Goal: Transaction & Acquisition: Purchase product/service

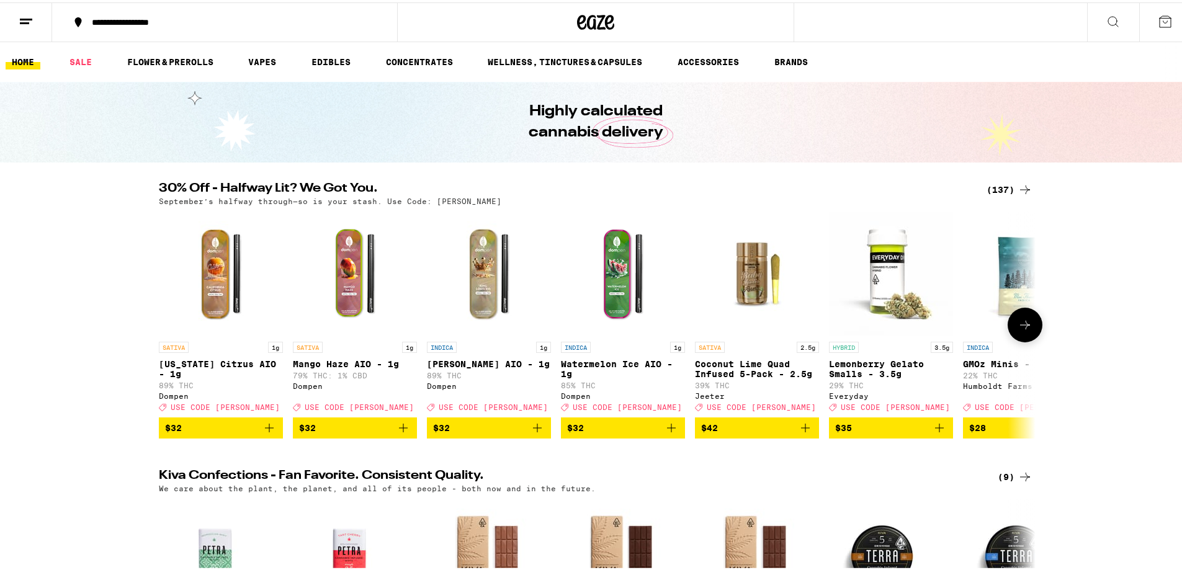
click at [1026, 328] on icon at bounding box center [1024, 322] width 15 height 15
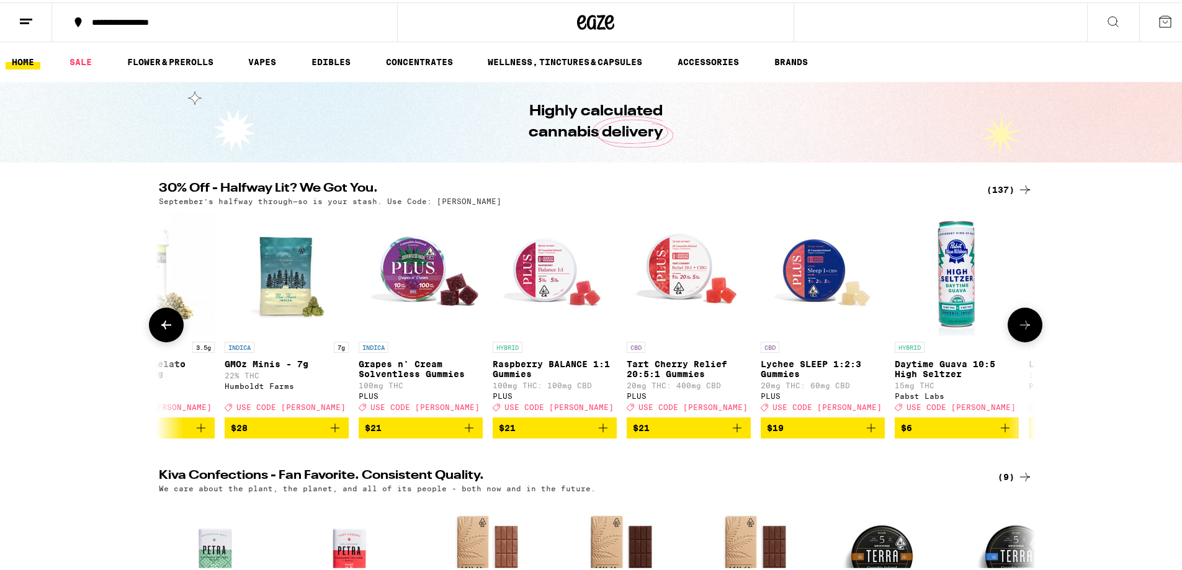
click at [1026, 328] on icon at bounding box center [1024, 322] width 15 height 15
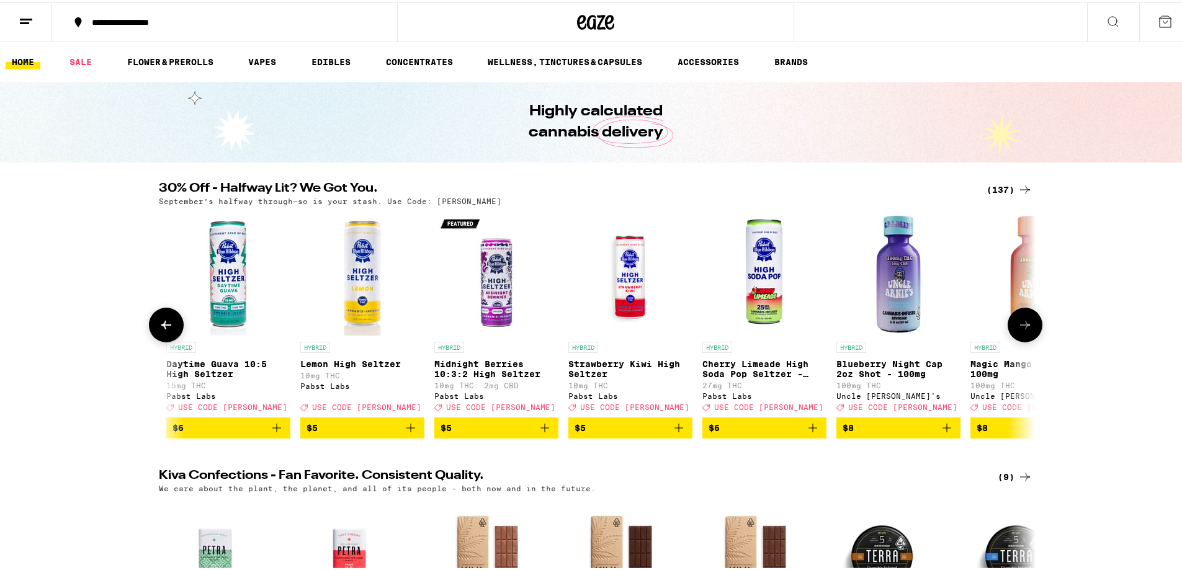
scroll to position [0, 1476]
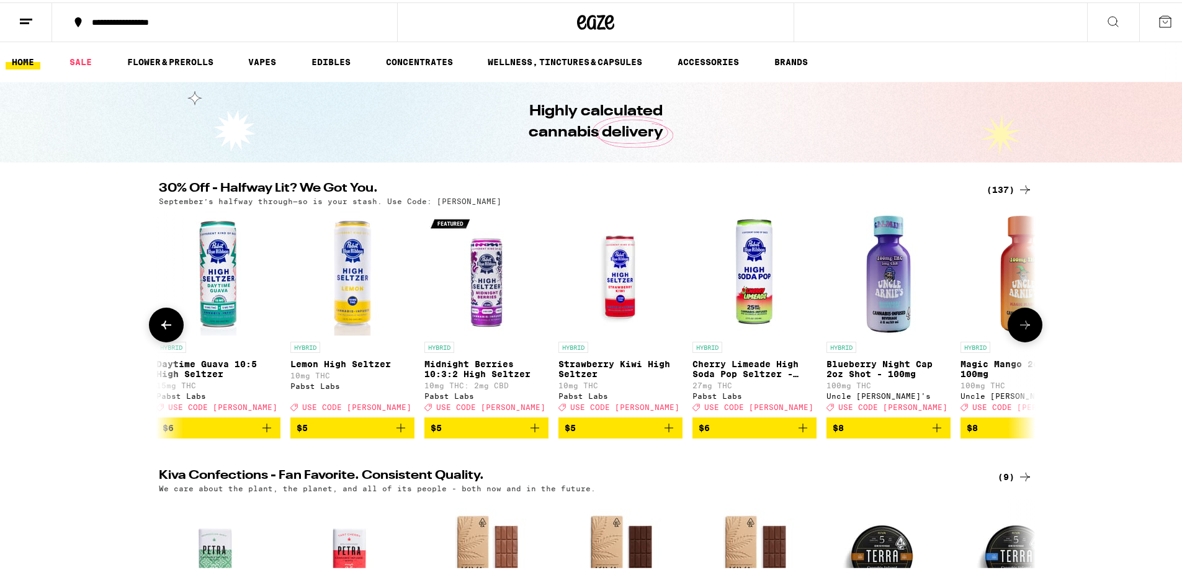
click at [1026, 328] on icon at bounding box center [1024, 322] width 15 height 15
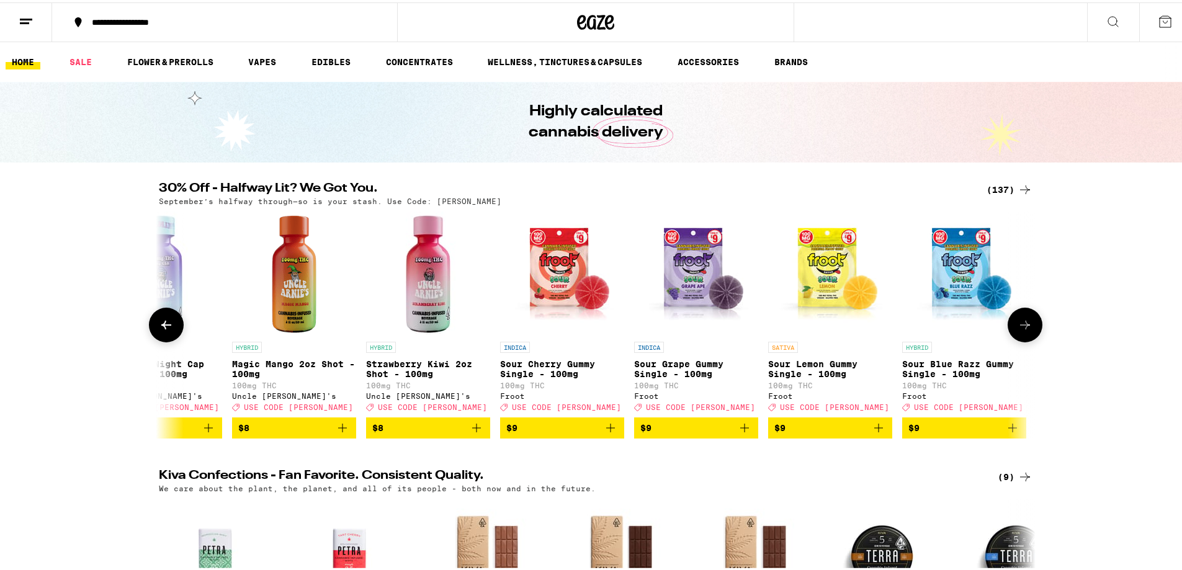
scroll to position [0, 2214]
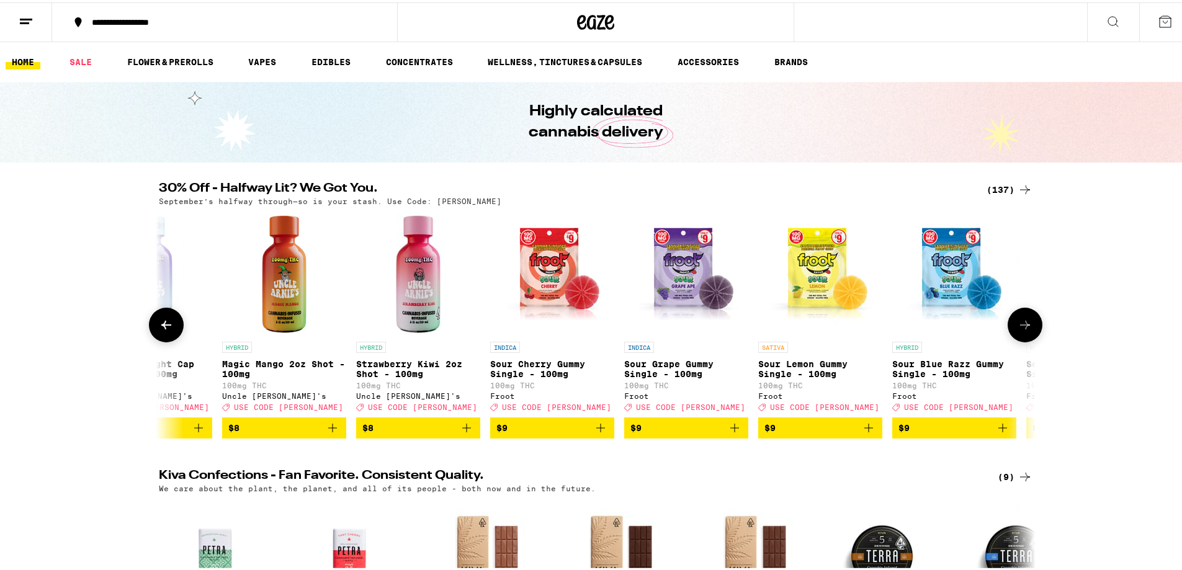
click at [1026, 328] on icon at bounding box center [1024, 322] width 15 height 15
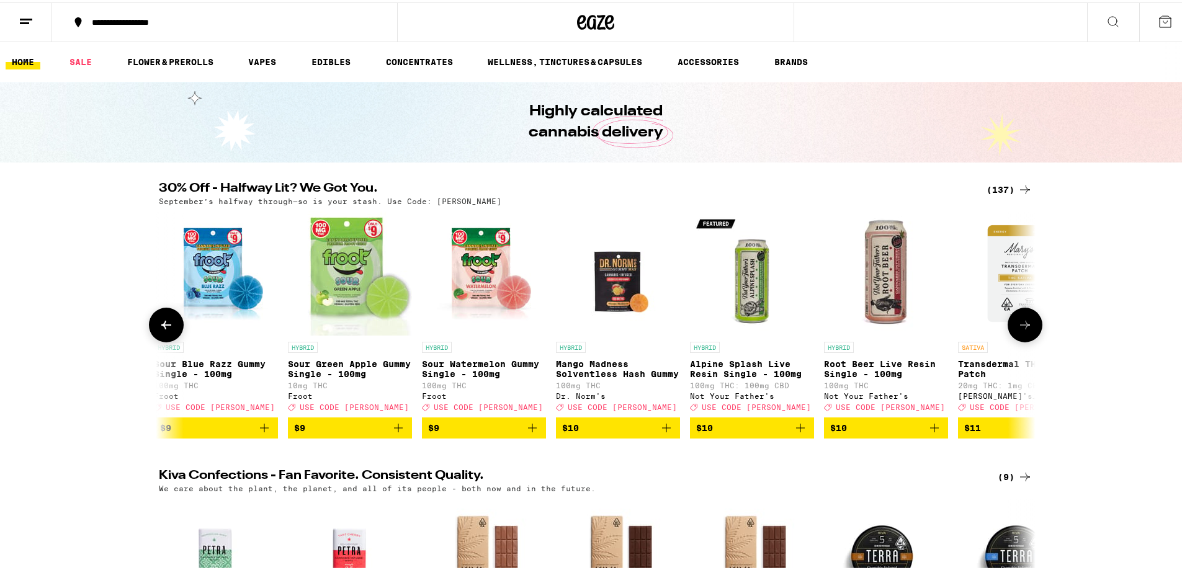
click at [1026, 328] on icon at bounding box center [1024, 322] width 15 height 15
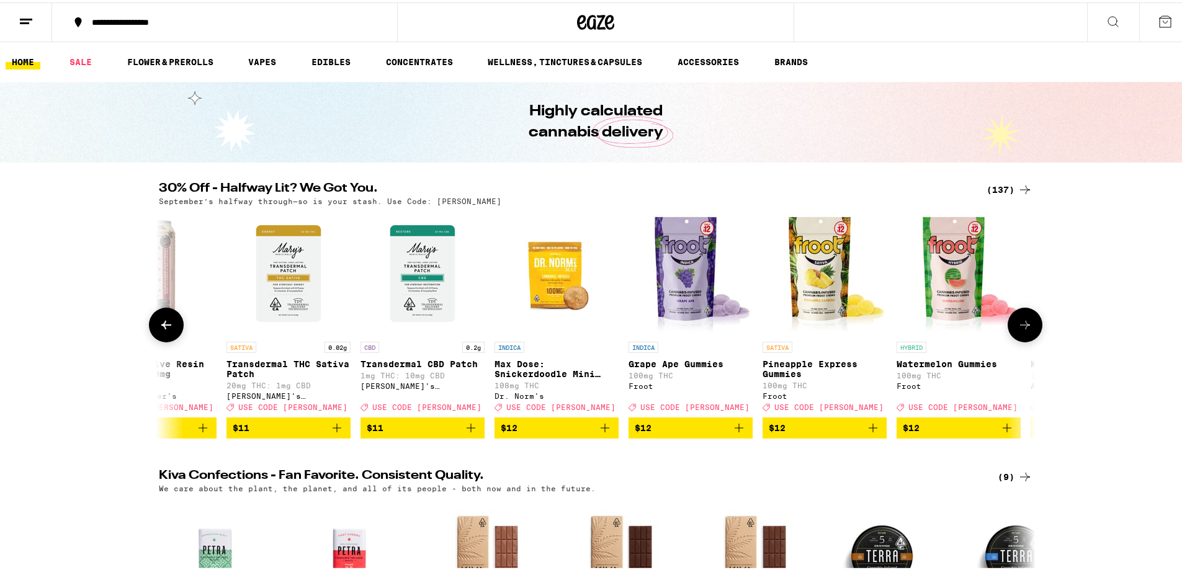
scroll to position [0, 3691]
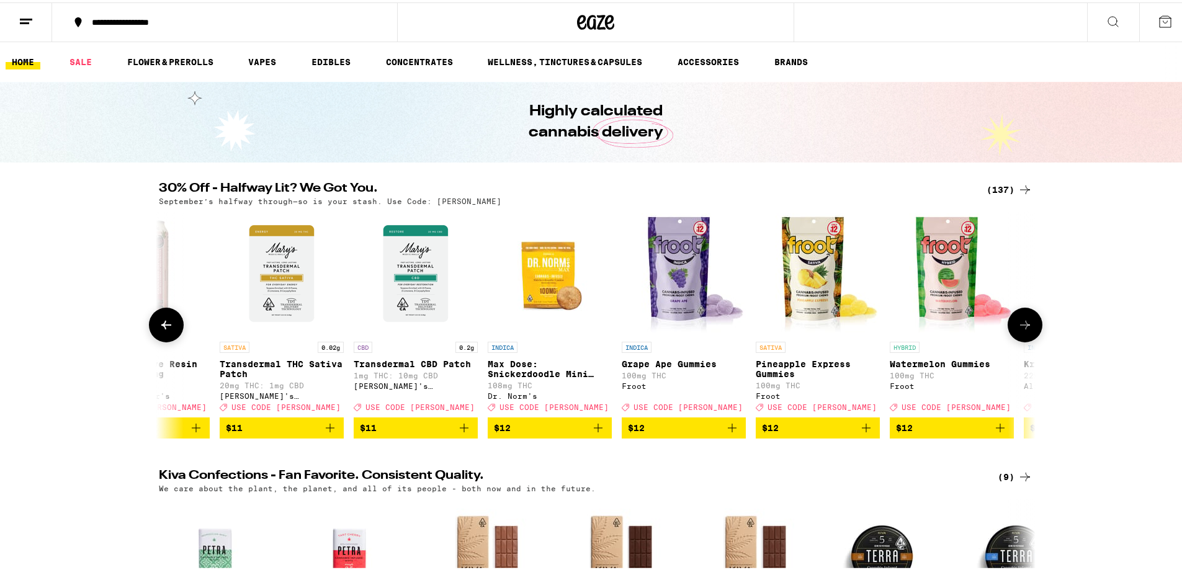
click at [1026, 328] on icon at bounding box center [1024, 322] width 15 height 15
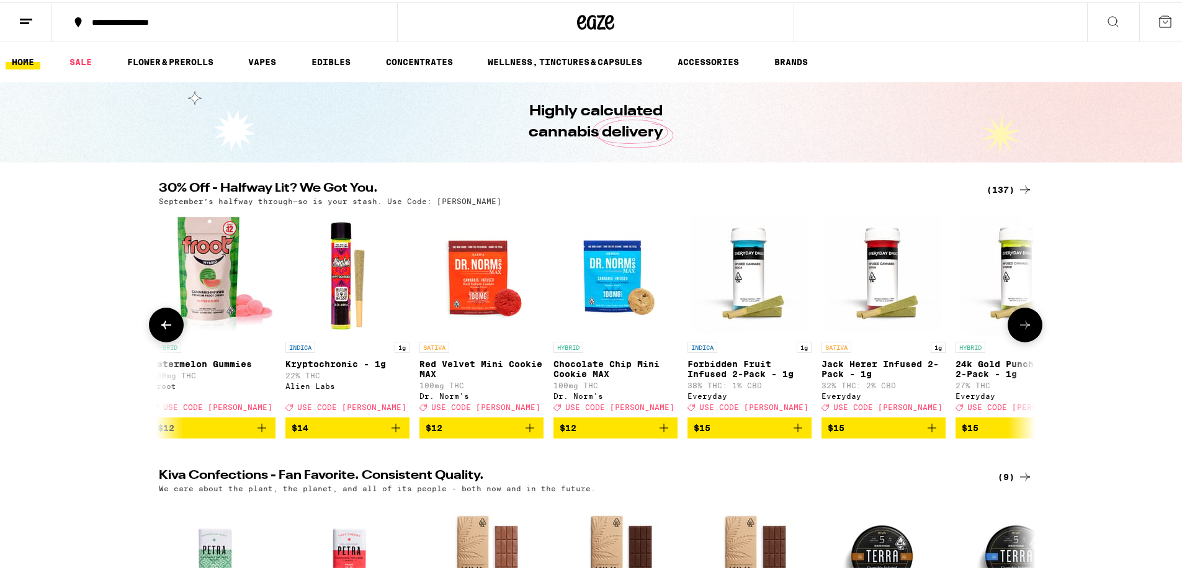
click at [1026, 328] on icon at bounding box center [1024, 322] width 15 height 15
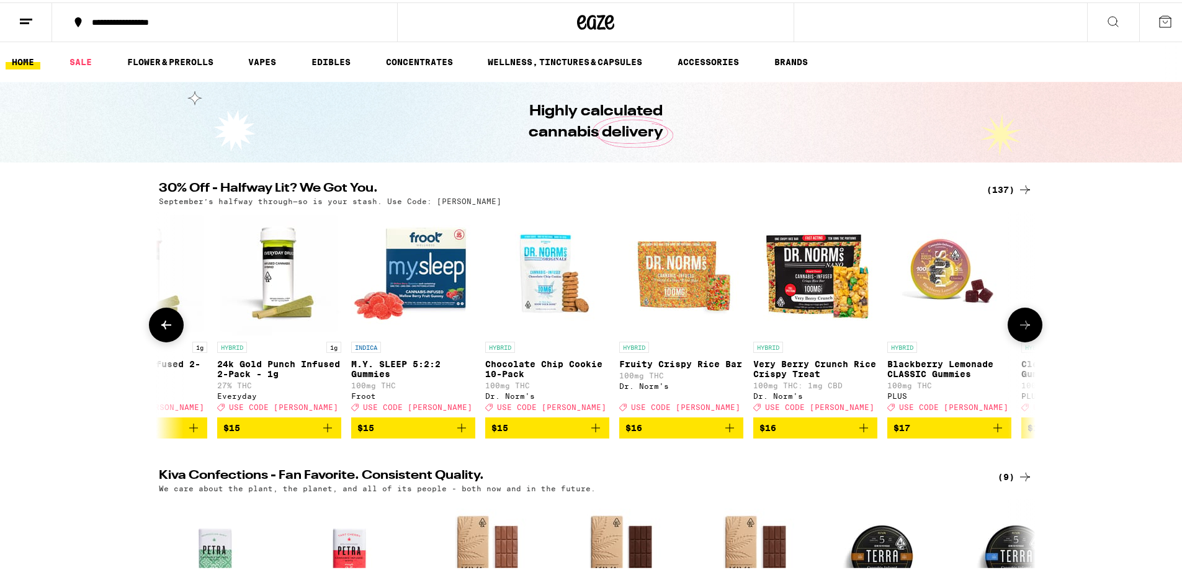
click at [1026, 328] on icon at bounding box center [1024, 322] width 15 height 15
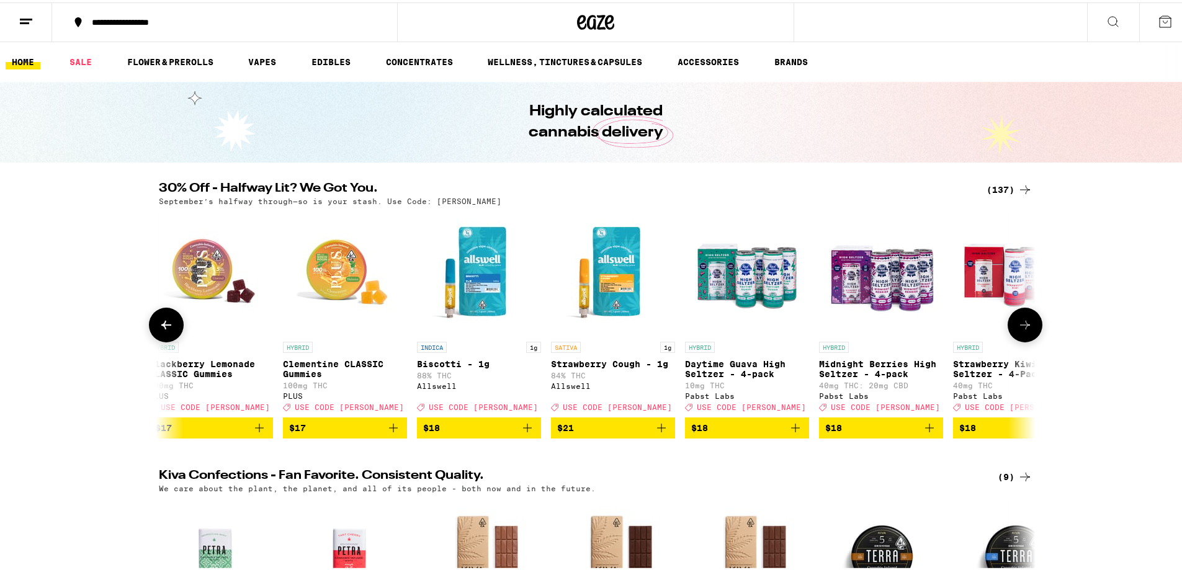
click at [1026, 328] on icon at bounding box center [1024, 322] width 15 height 15
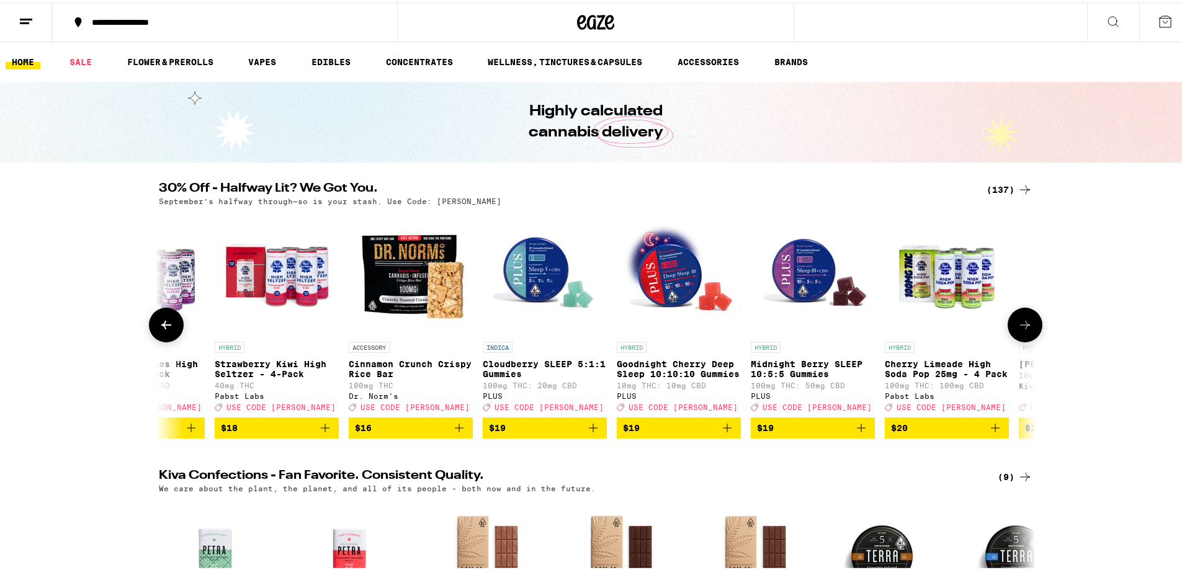
click at [1026, 328] on icon at bounding box center [1024, 322] width 15 height 15
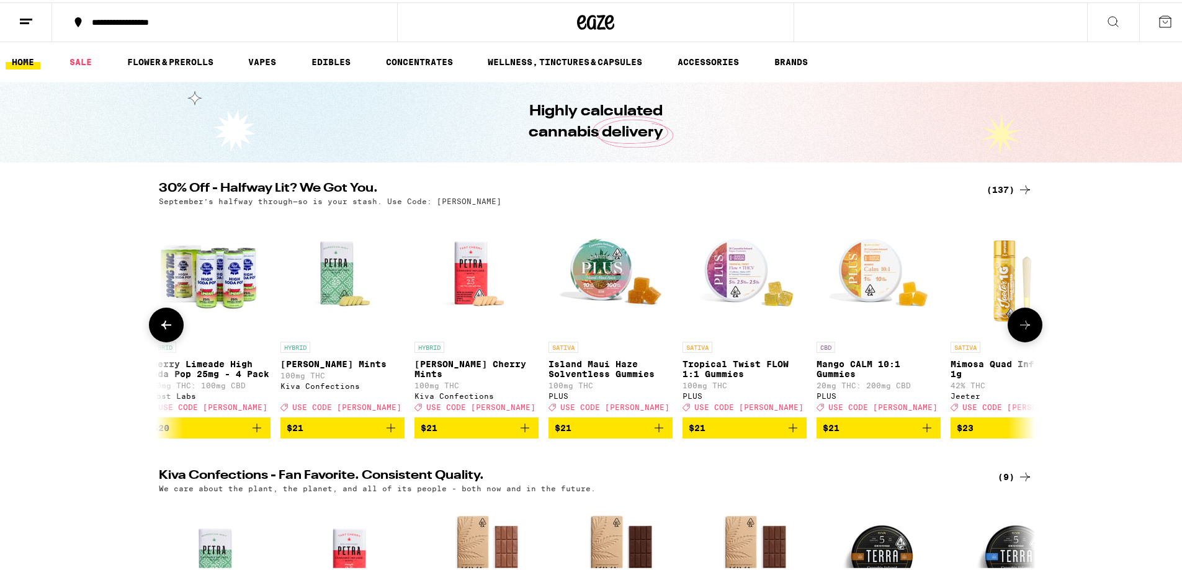
click at [1026, 328] on icon at bounding box center [1024, 322] width 15 height 15
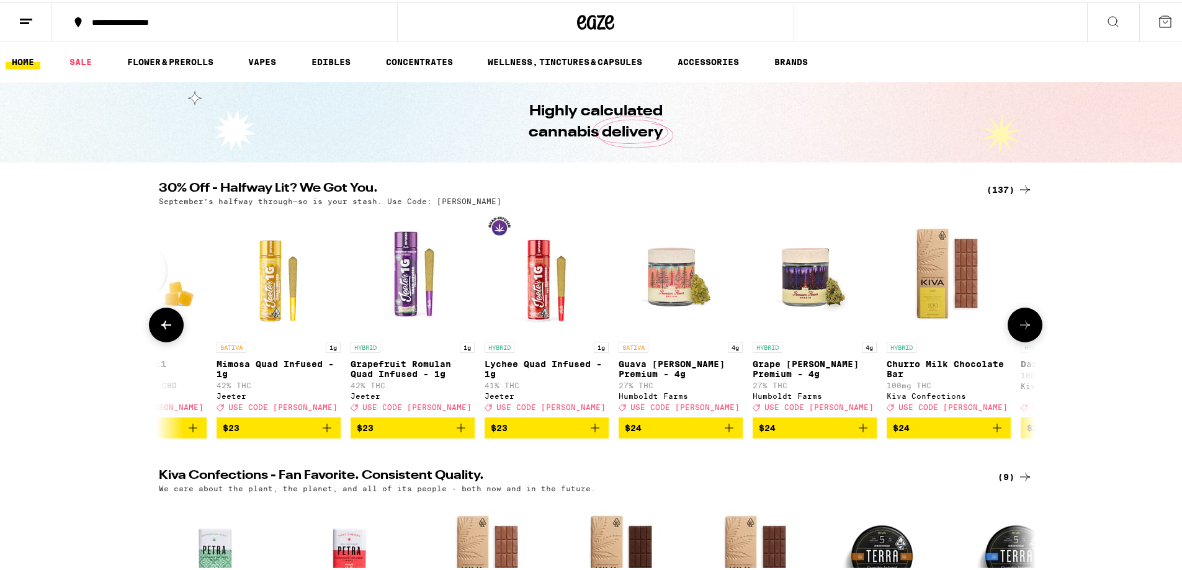
scroll to position [0, 8119]
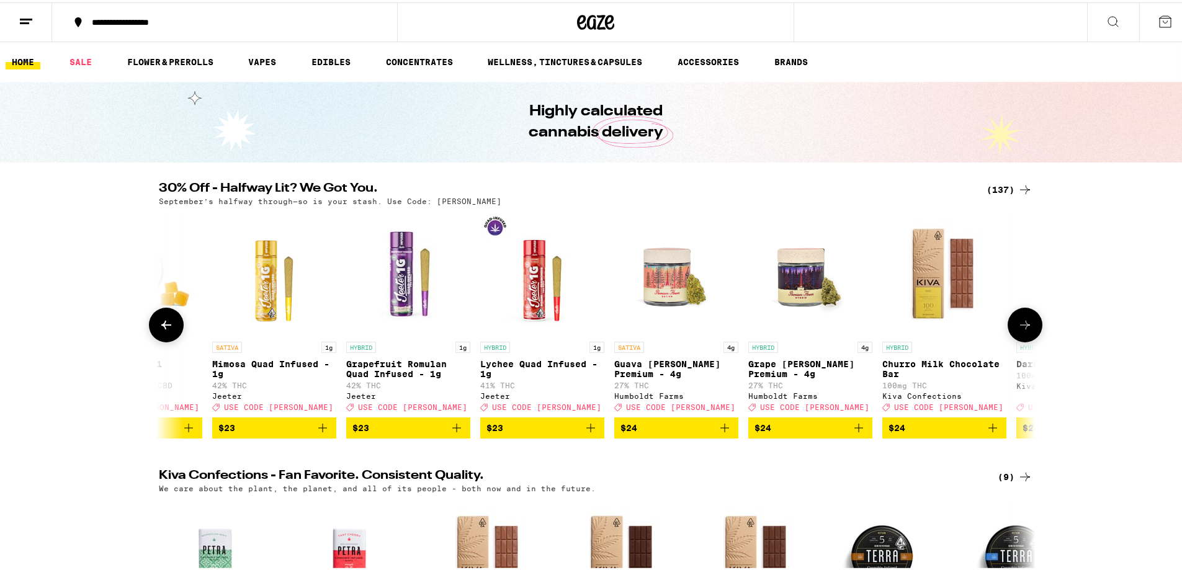
click at [1026, 328] on icon at bounding box center [1024, 322] width 15 height 15
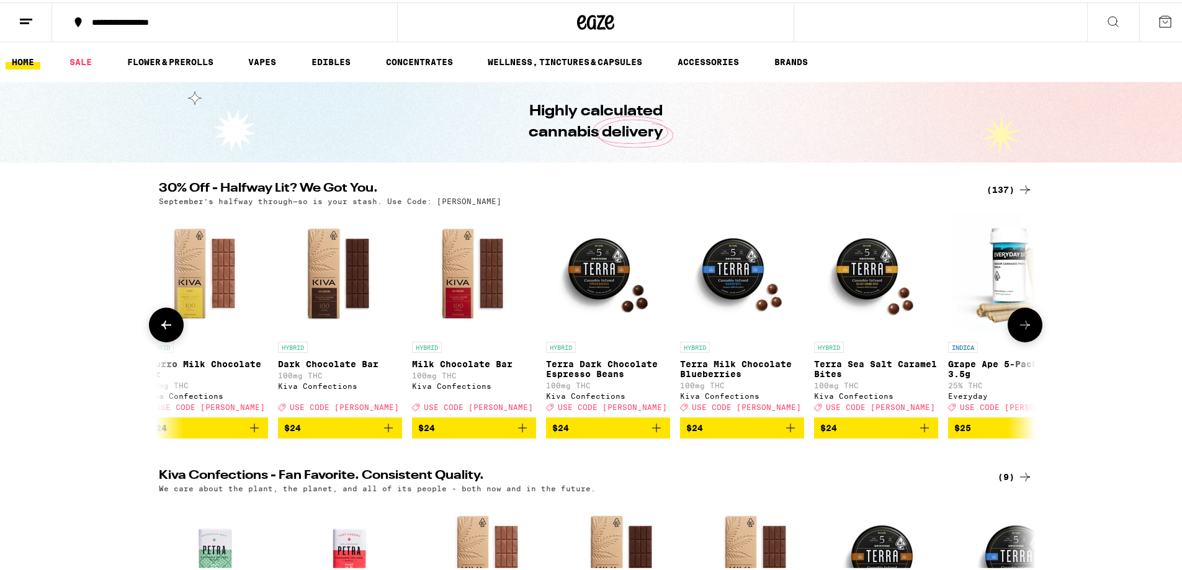
click at [1026, 328] on icon at bounding box center [1024, 322] width 15 height 15
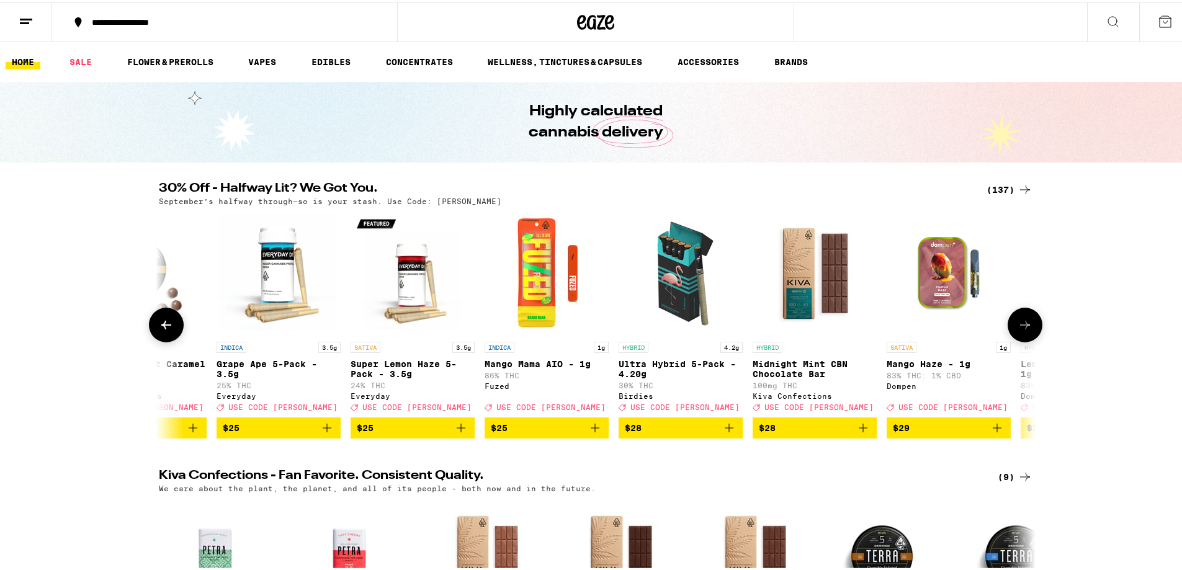
scroll to position [0, 9596]
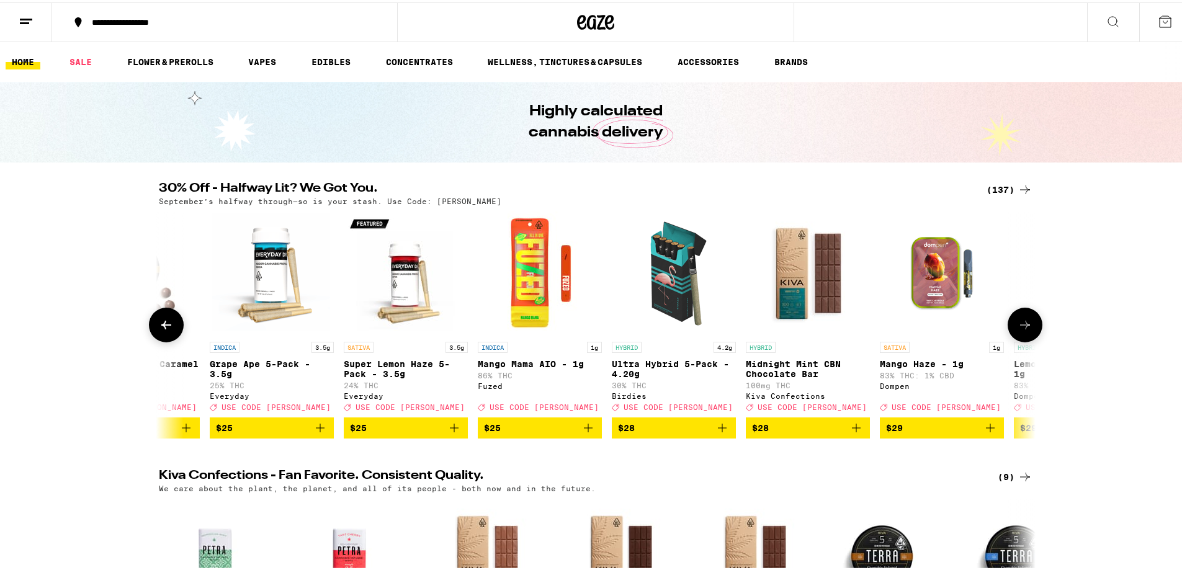
click at [1026, 328] on icon at bounding box center [1024, 322] width 15 height 15
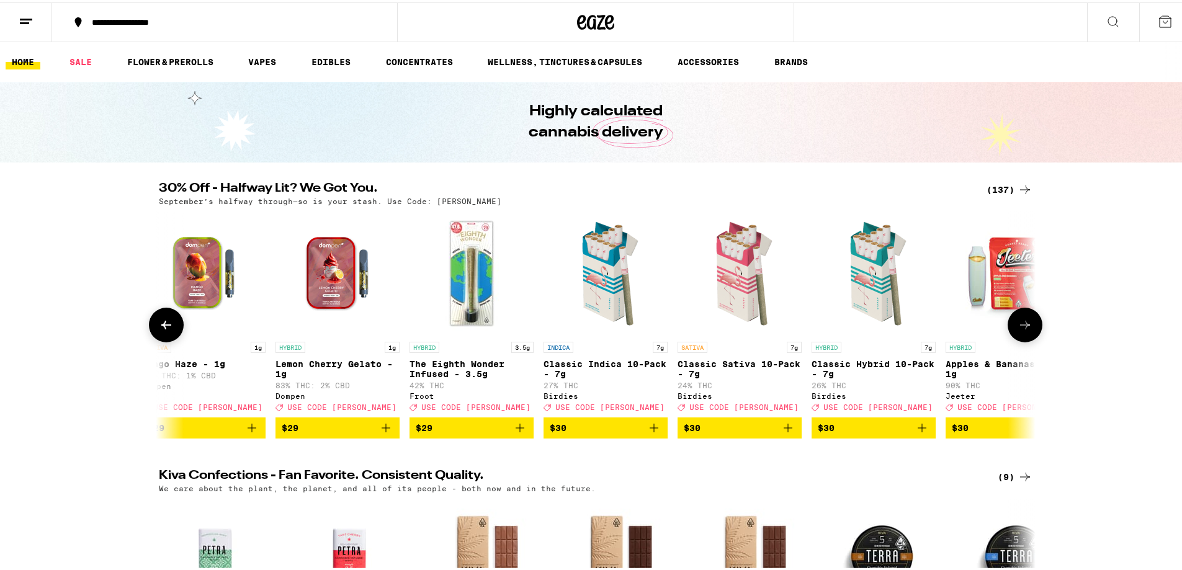
click at [1026, 328] on icon at bounding box center [1024, 322] width 15 height 15
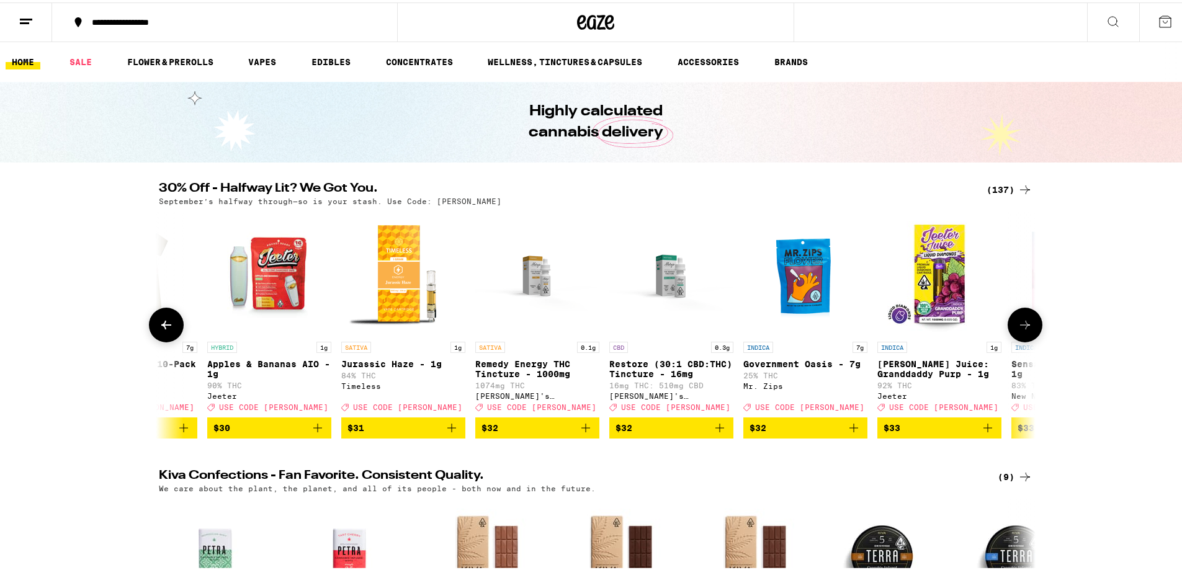
click at [1026, 328] on icon at bounding box center [1024, 322] width 15 height 15
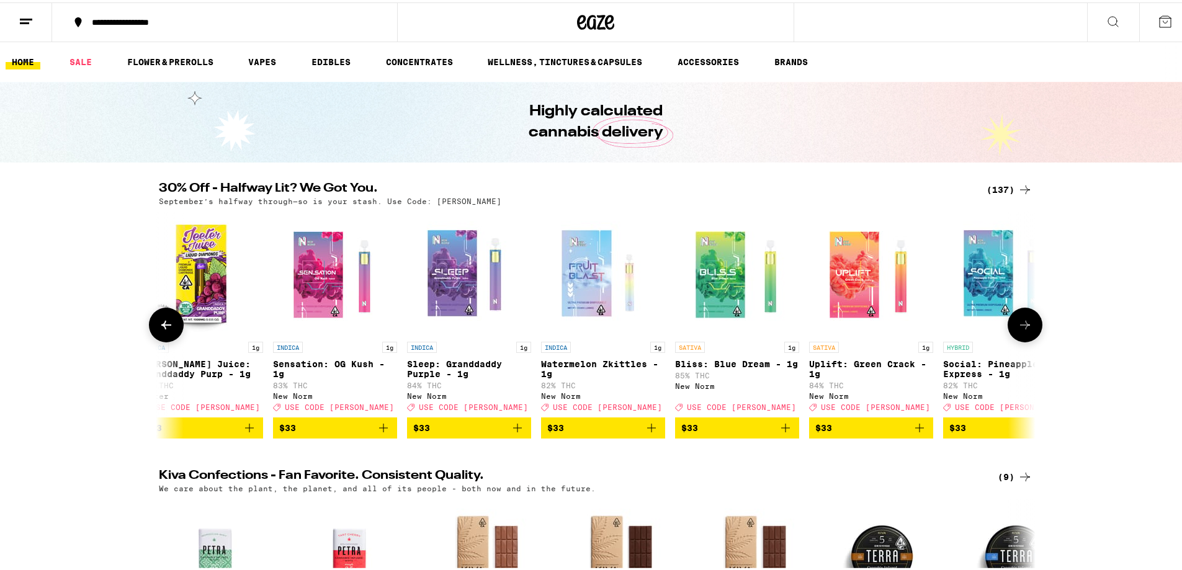
click at [1026, 328] on icon at bounding box center [1024, 322] width 15 height 15
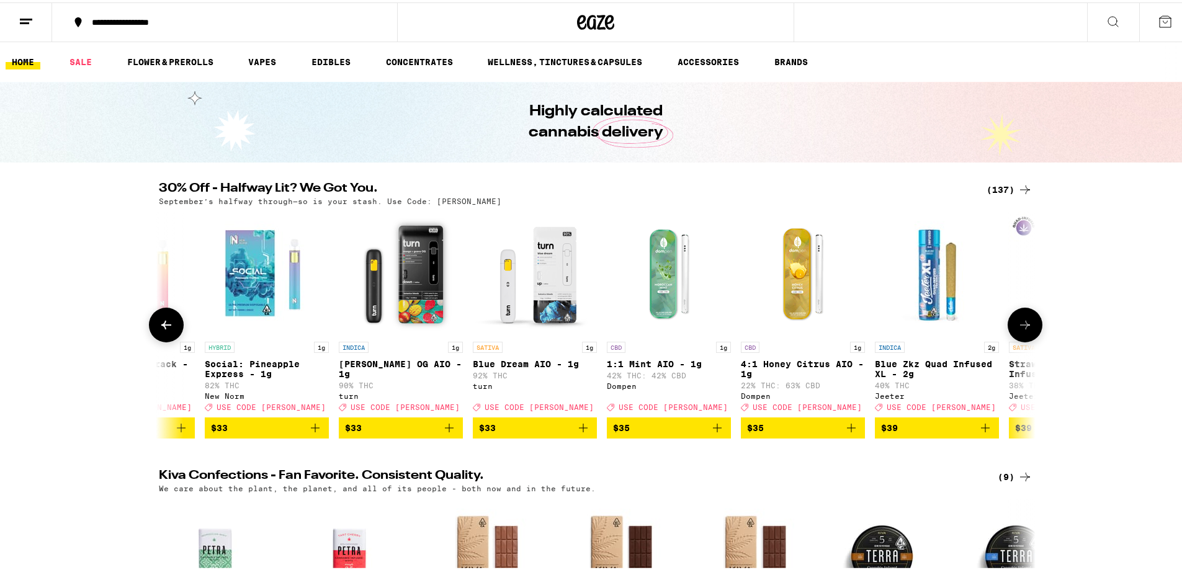
click at [1026, 328] on icon at bounding box center [1024, 322] width 15 height 15
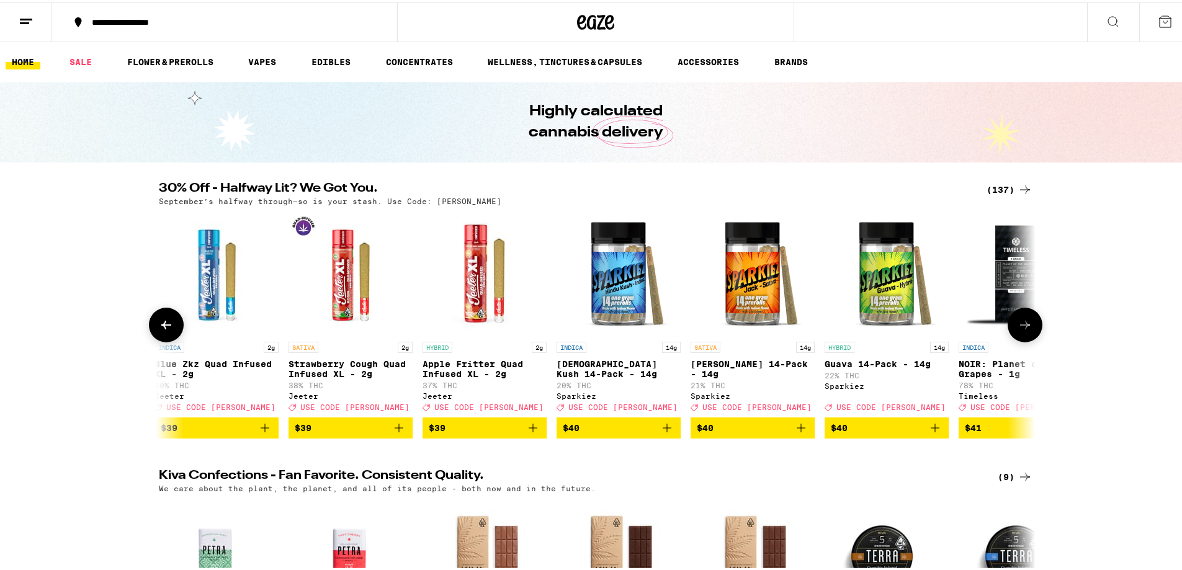
scroll to position [0, 13286]
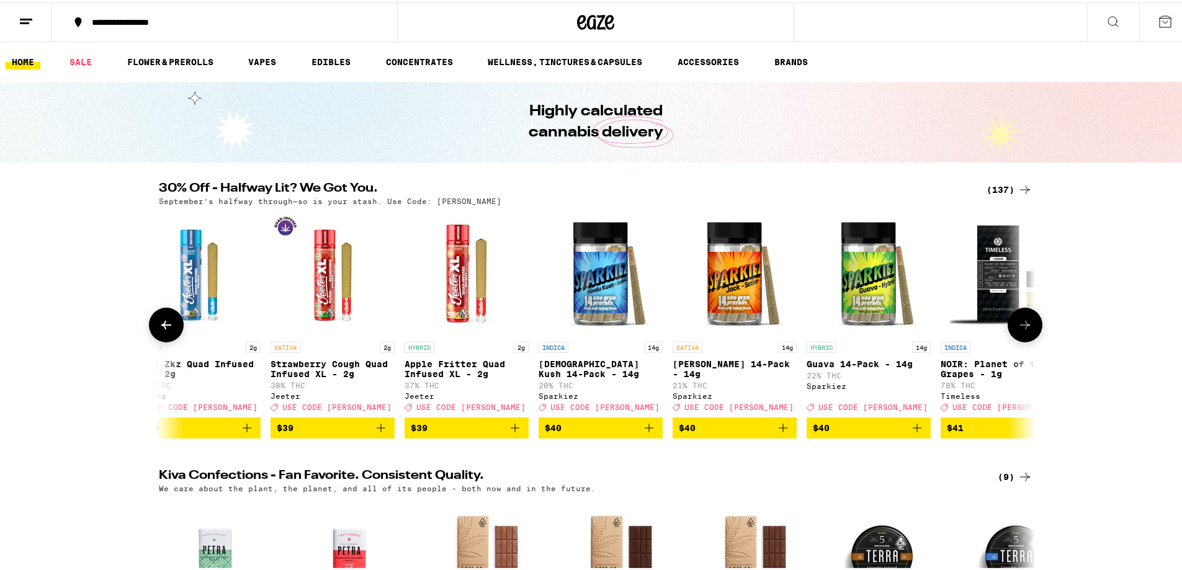
click at [1026, 328] on icon at bounding box center [1024, 322] width 15 height 15
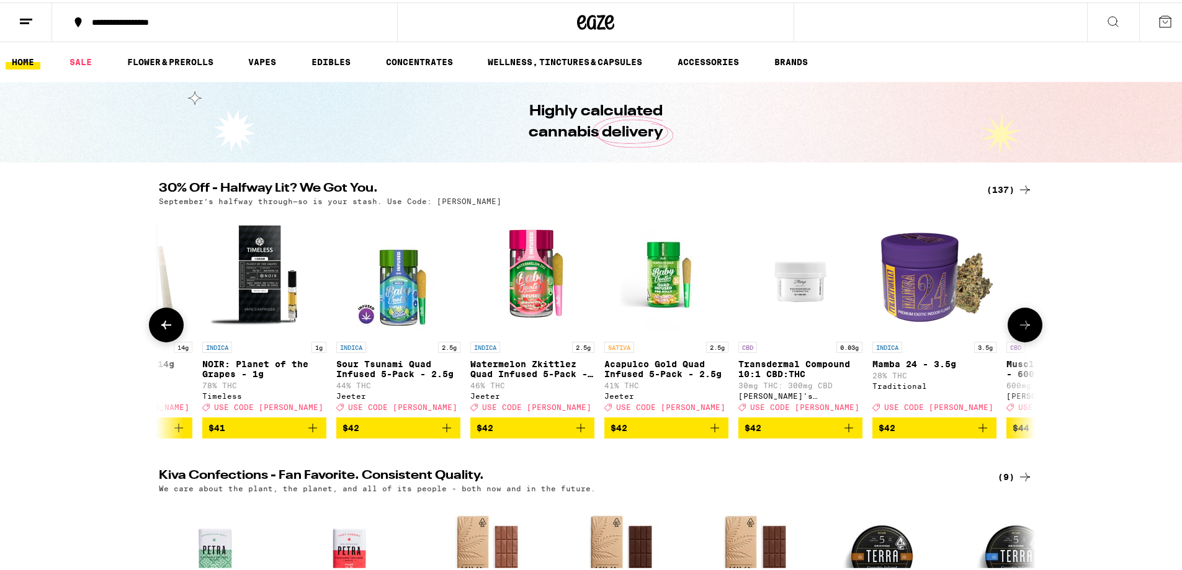
click at [1026, 328] on icon at bounding box center [1024, 322] width 15 height 15
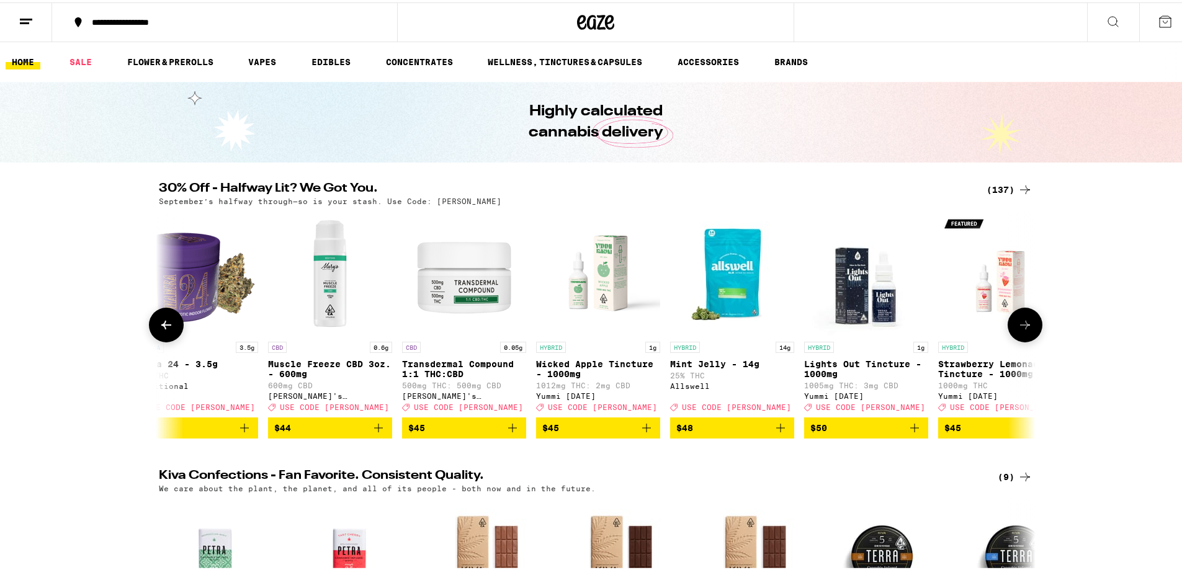
click at [1026, 328] on icon at bounding box center [1024, 322] width 15 height 15
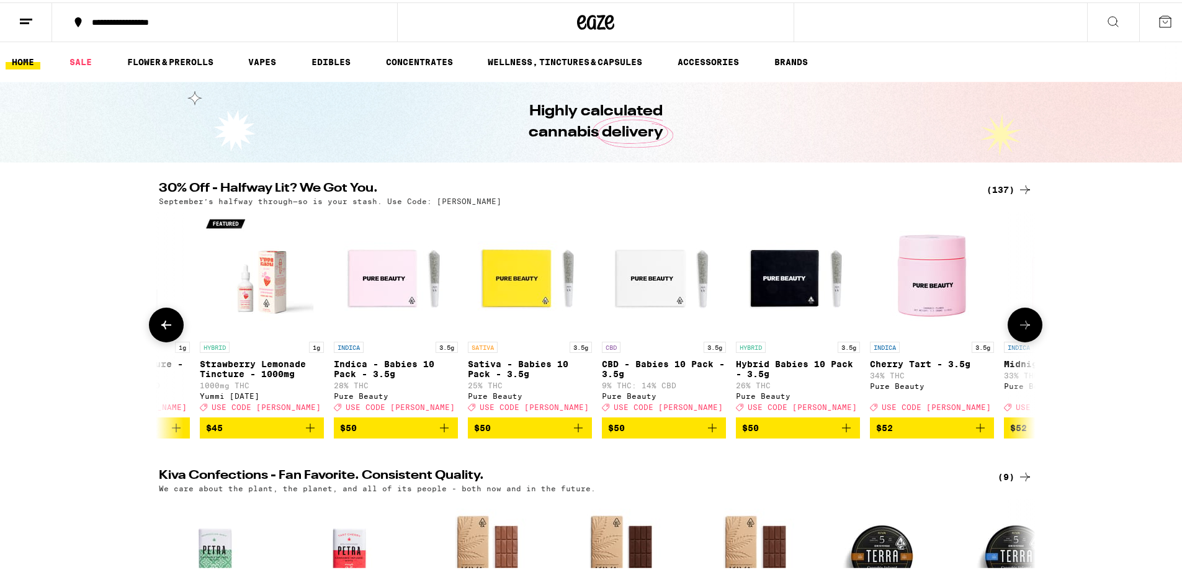
click at [1026, 328] on icon at bounding box center [1024, 322] width 15 height 15
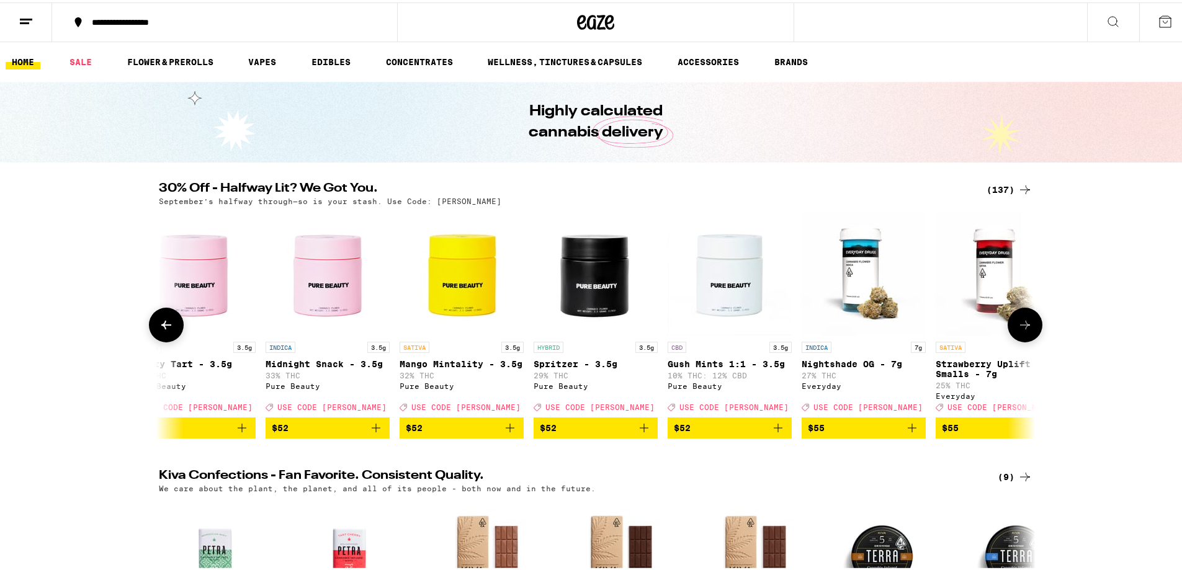
click at [1026, 328] on icon at bounding box center [1024, 322] width 15 height 15
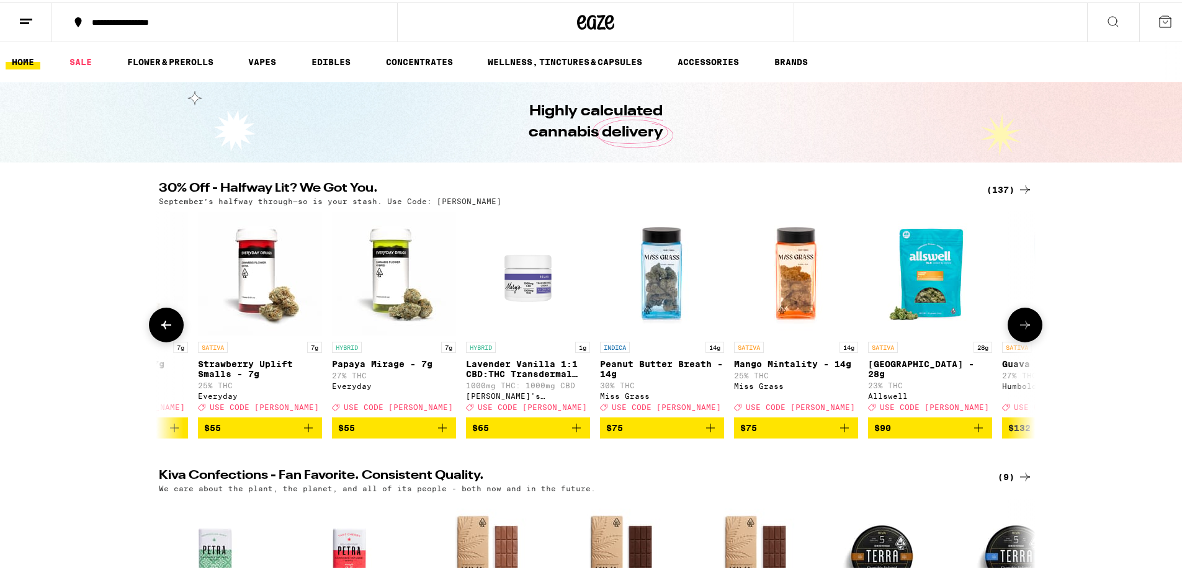
click at [1026, 328] on icon at bounding box center [1024, 322] width 15 height 15
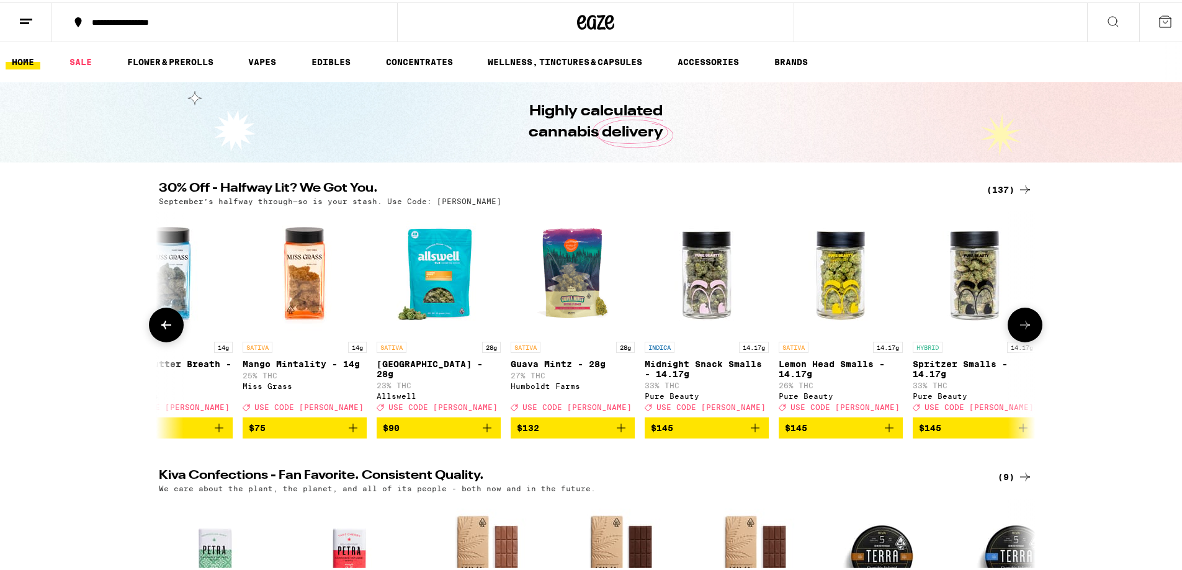
scroll to position [0, 17482]
